Goal: Information Seeking & Learning: Learn about a topic

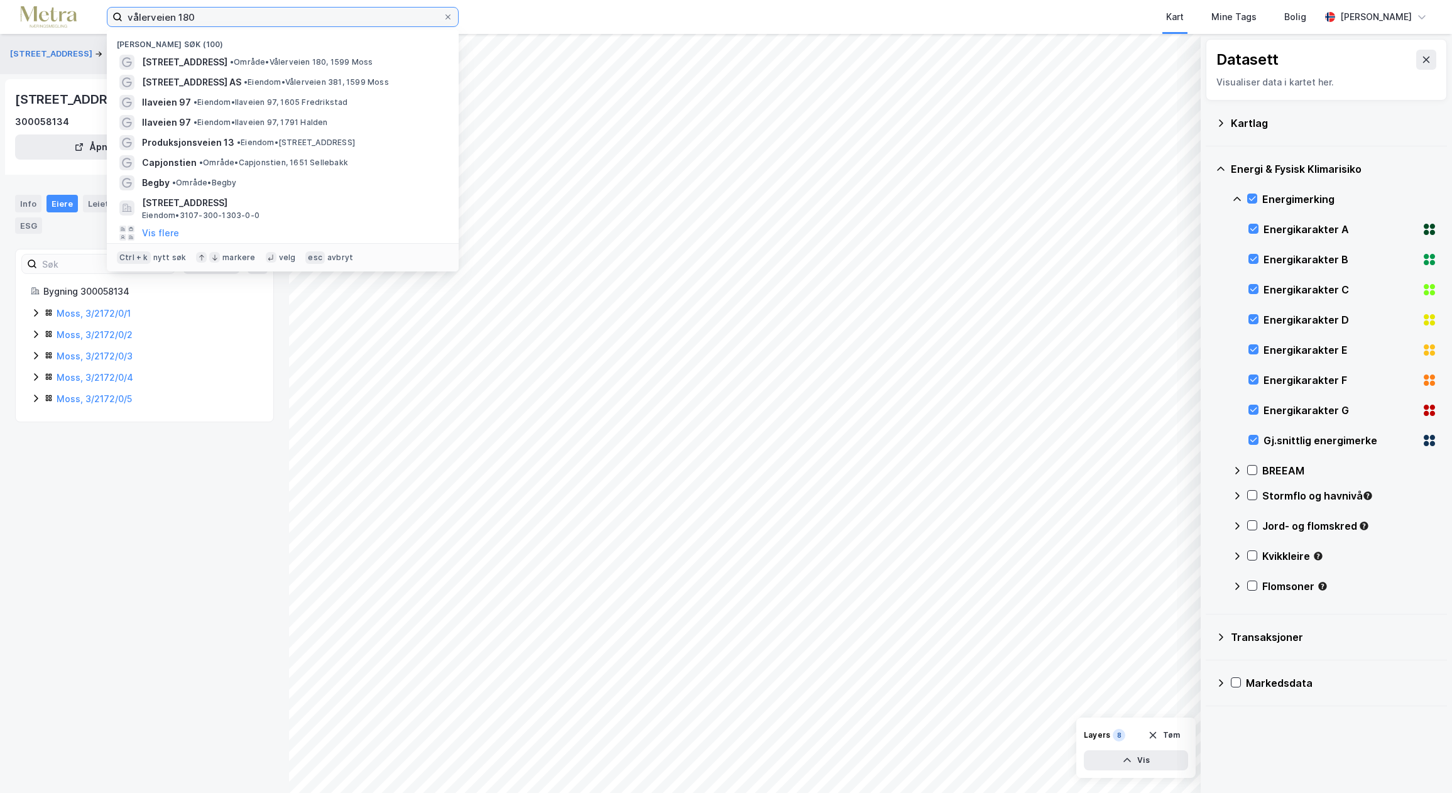
drag, startPoint x: 203, startPoint y: 10, endPoint x: 74, endPoint y: 12, distance: 129.4
click at [74, 12] on div "vålerveien 180 Nylige søk (100) Vålerveien 180 • Område • Vålerveien 180, 1599 …" at bounding box center [726, 17] width 1452 height 34
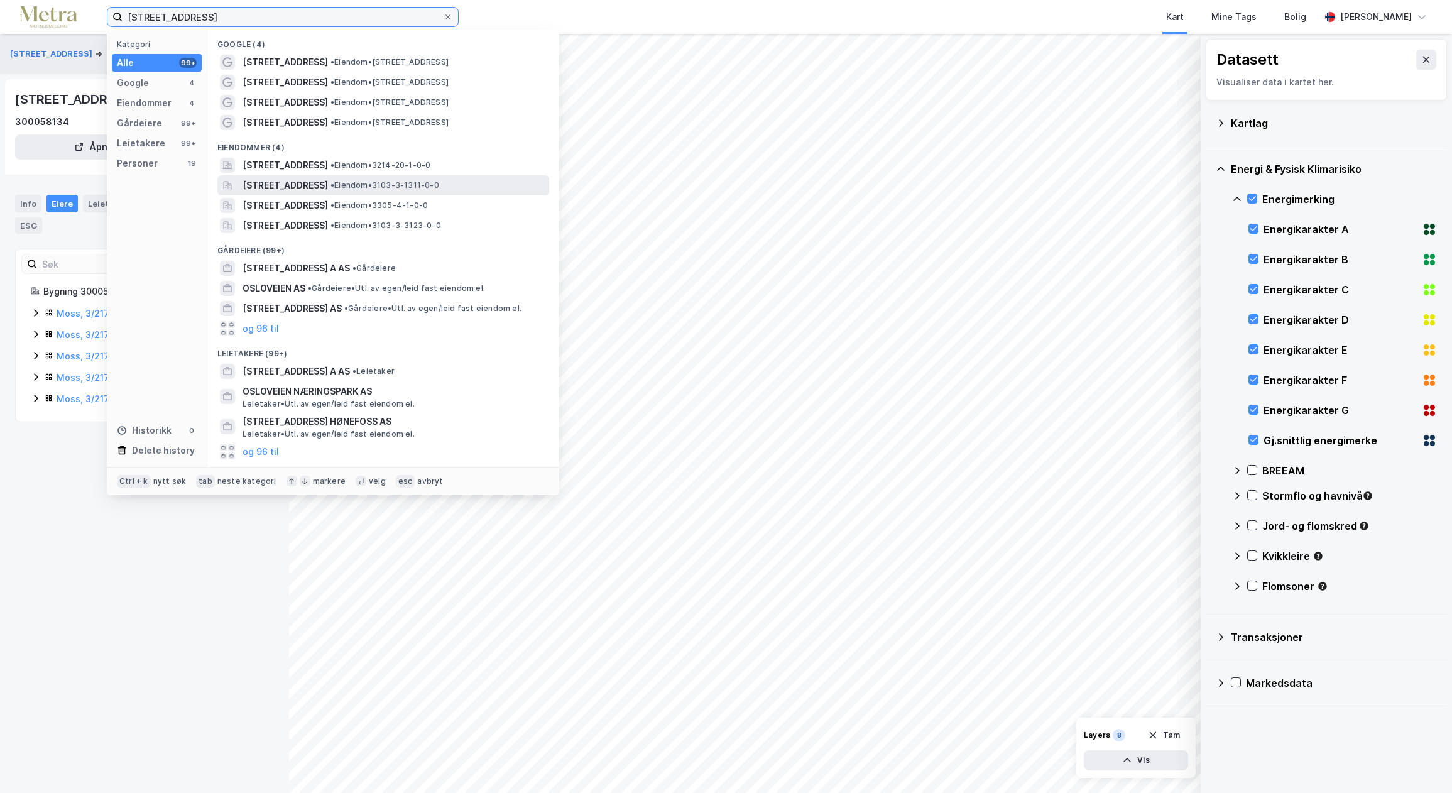
type input "[STREET_ADDRESS]"
click at [295, 186] on span "[STREET_ADDRESS]" at bounding box center [284, 185] width 85 height 15
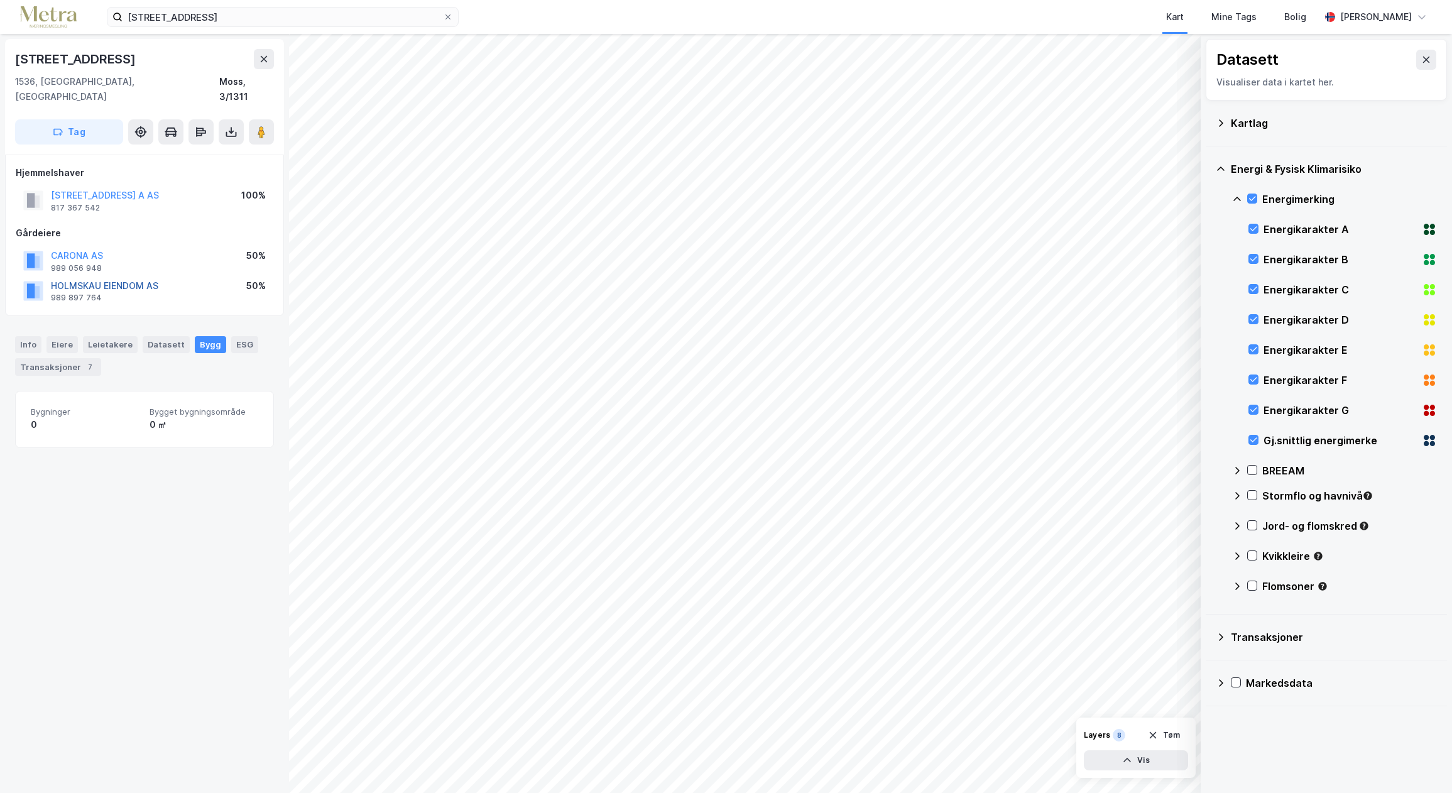
click at [0, 0] on button "HOLMSKAU EIENDOM AS" at bounding box center [0, 0] width 0 height 0
